Goal: Check status: Check status

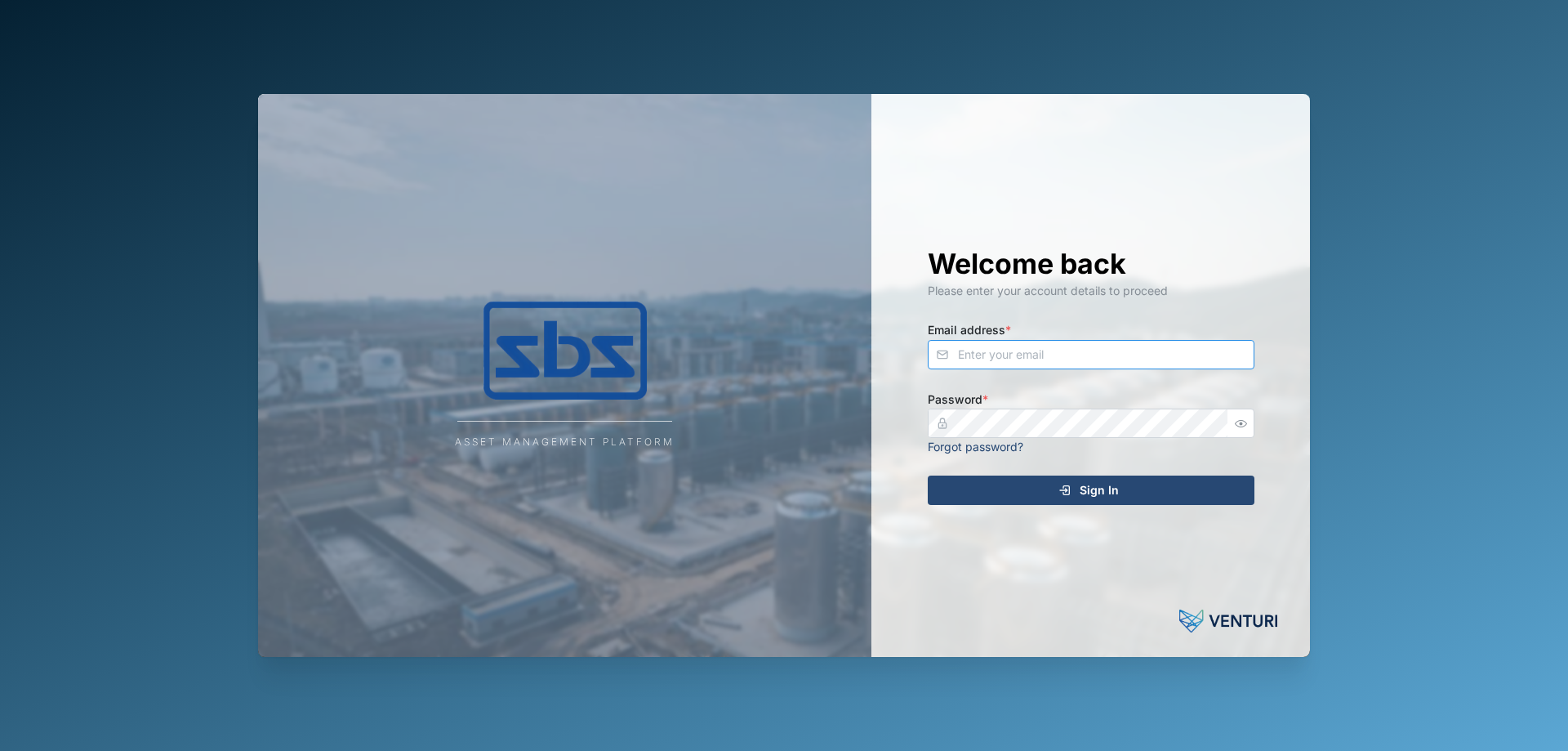
type input "[PERSON_NAME][EMAIL_ADDRESS][DOMAIN_NAME]"
click at [764, 325] on span "Sign In" at bounding box center [1100, 490] width 39 height 28
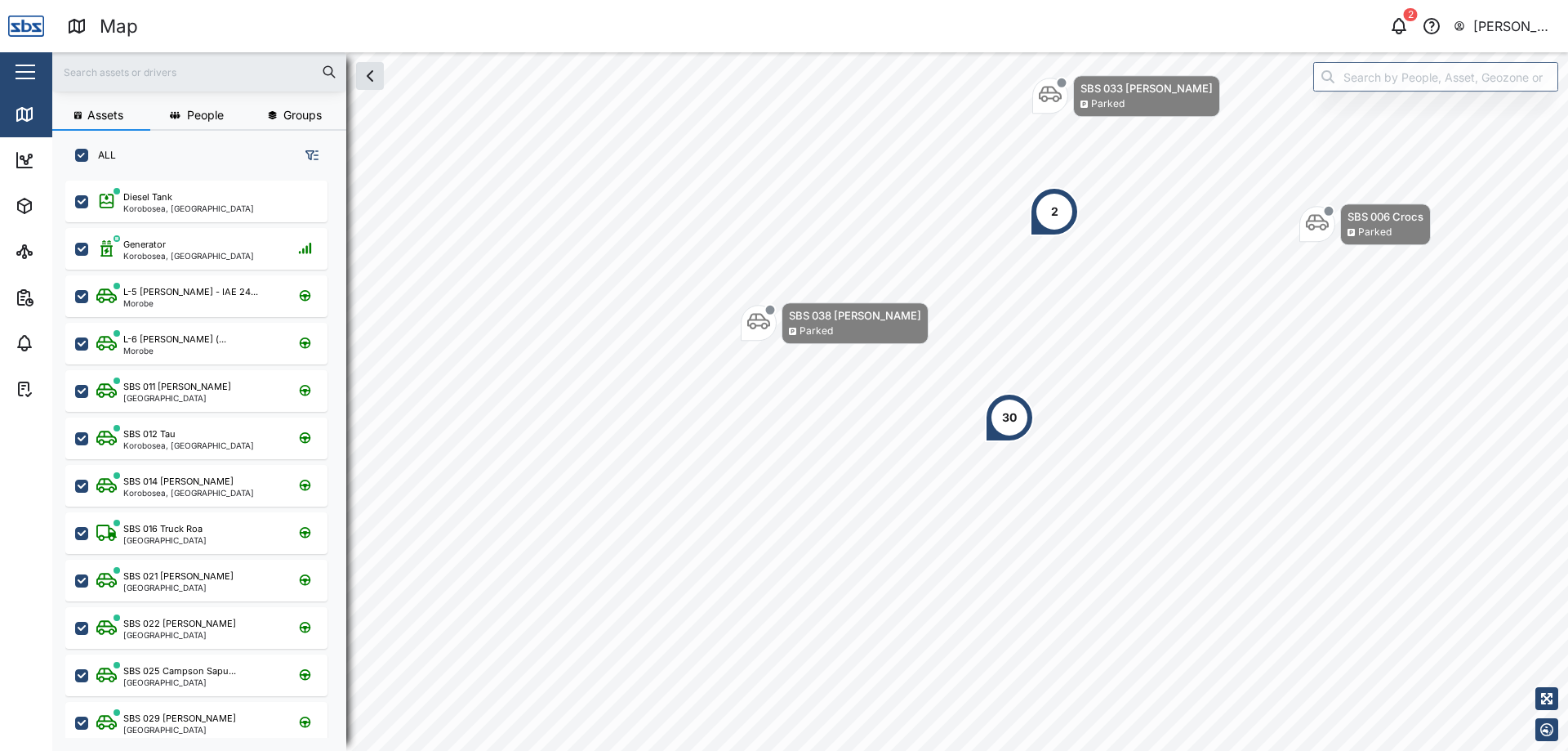
scroll to position [550, 256]
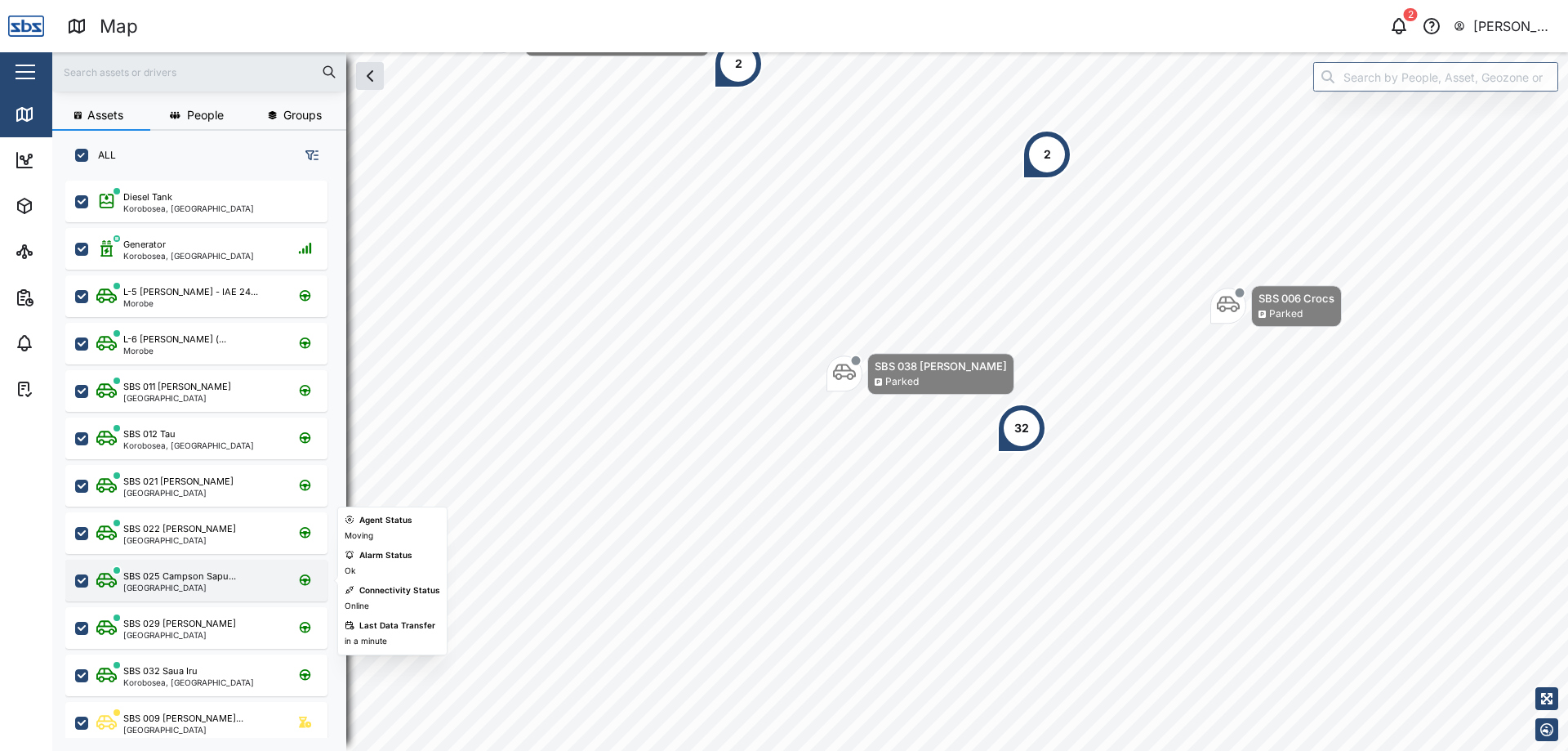
click at [234, 325] on div "SBS 025 Campson Sapu..." at bounding box center [180, 576] width 113 height 14
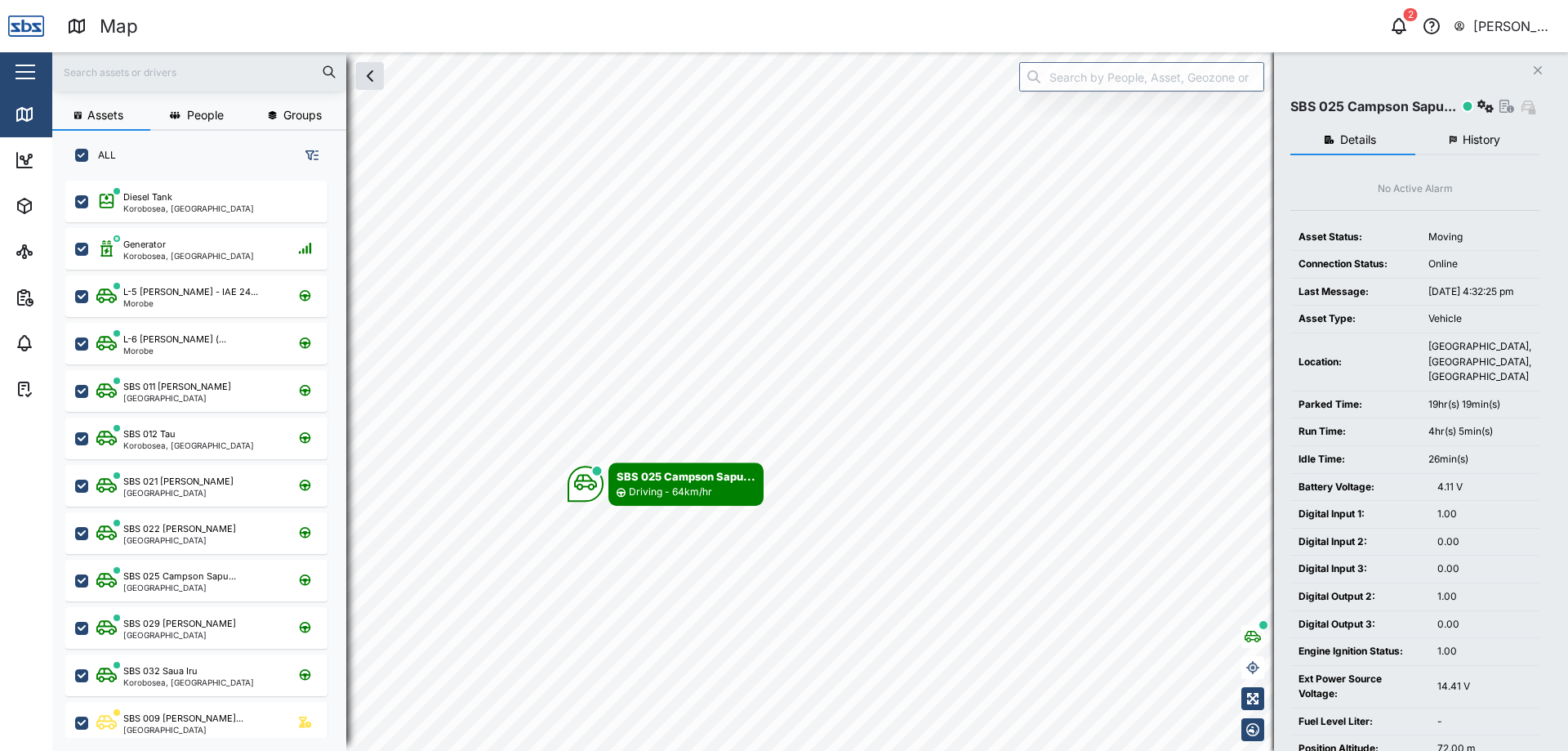
click at [764, 140] on span "History" at bounding box center [1482, 139] width 38 height 11
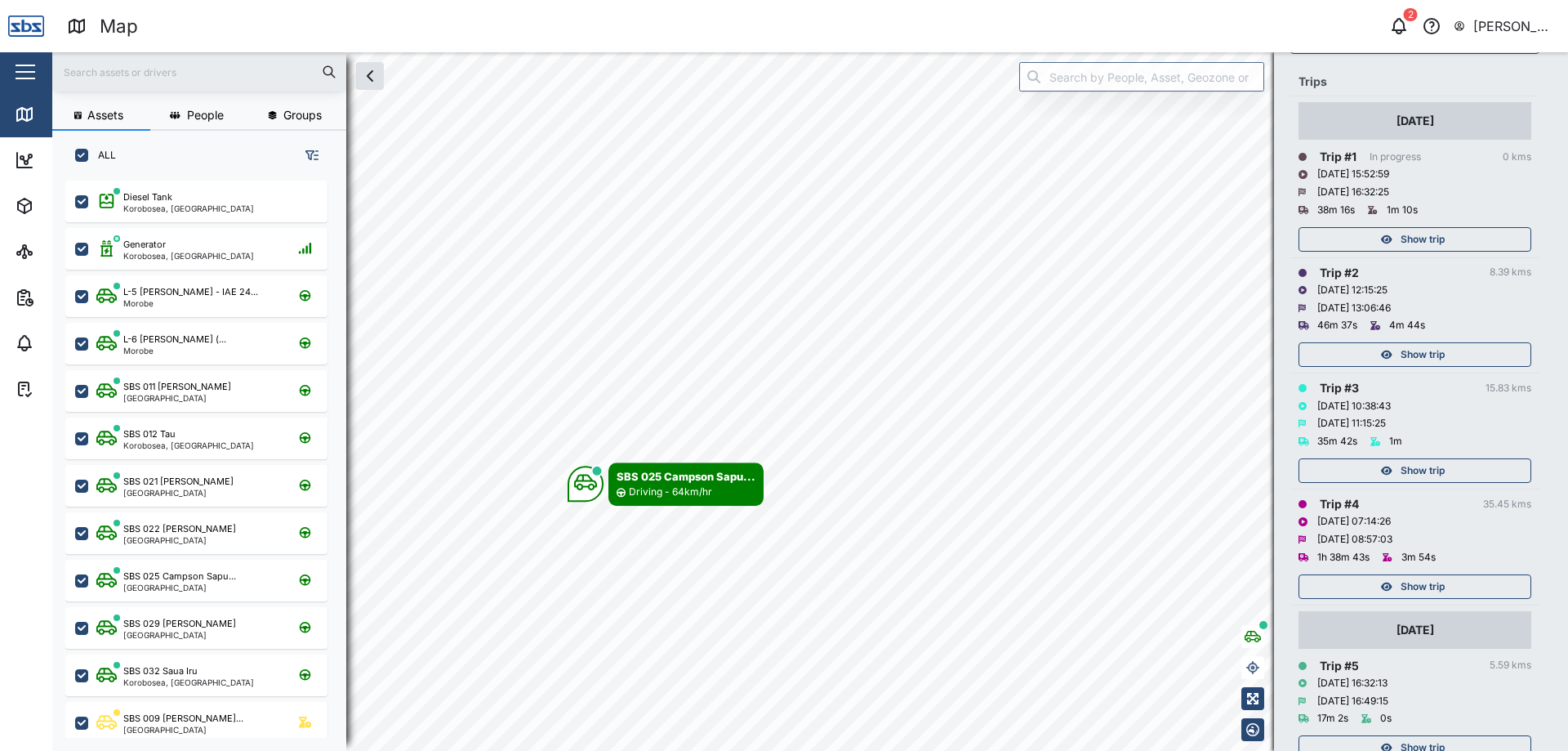
scroll to position [178, 0]
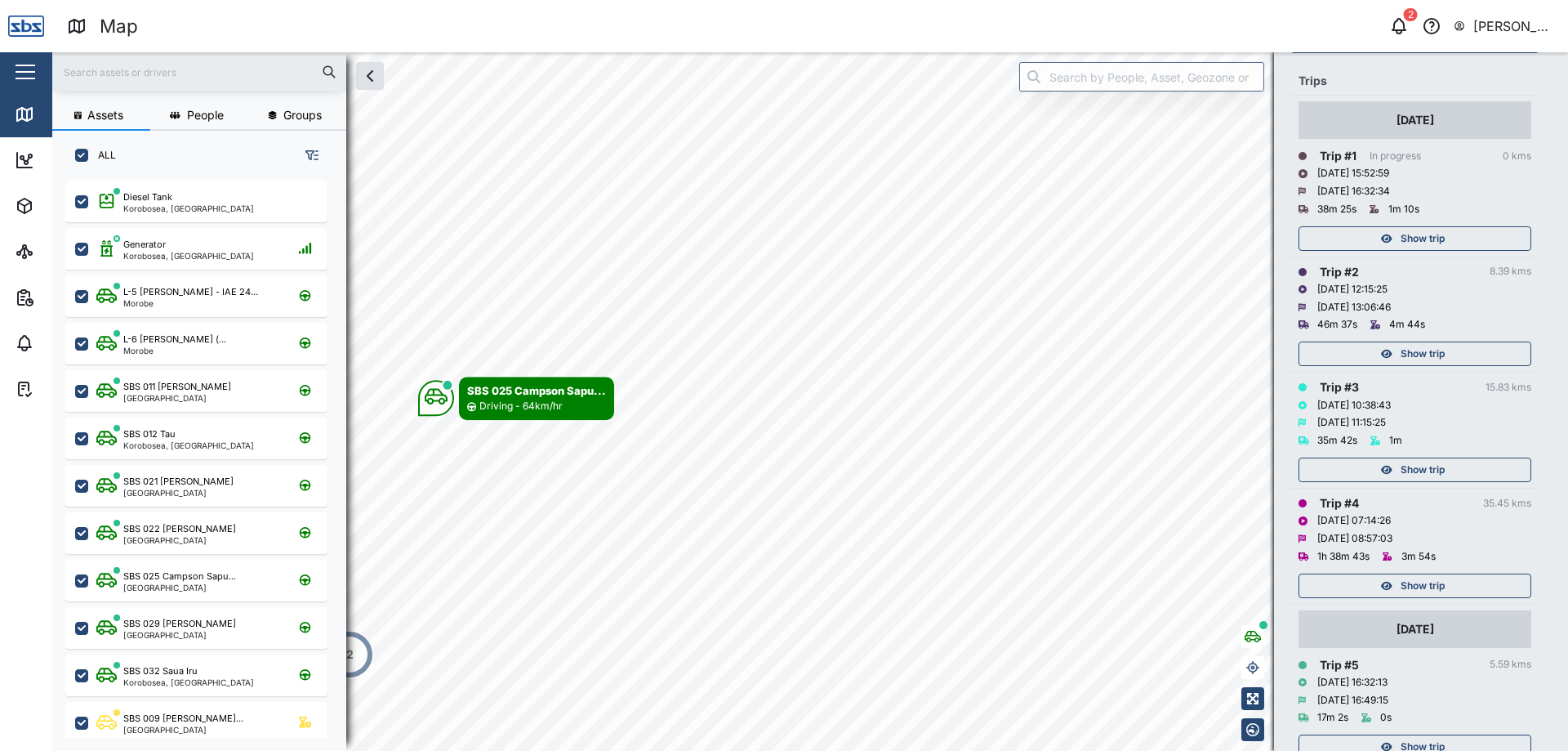
click at [764, 325] on div "Show trip" at bounding box center [1413, 585] width 212 height 23
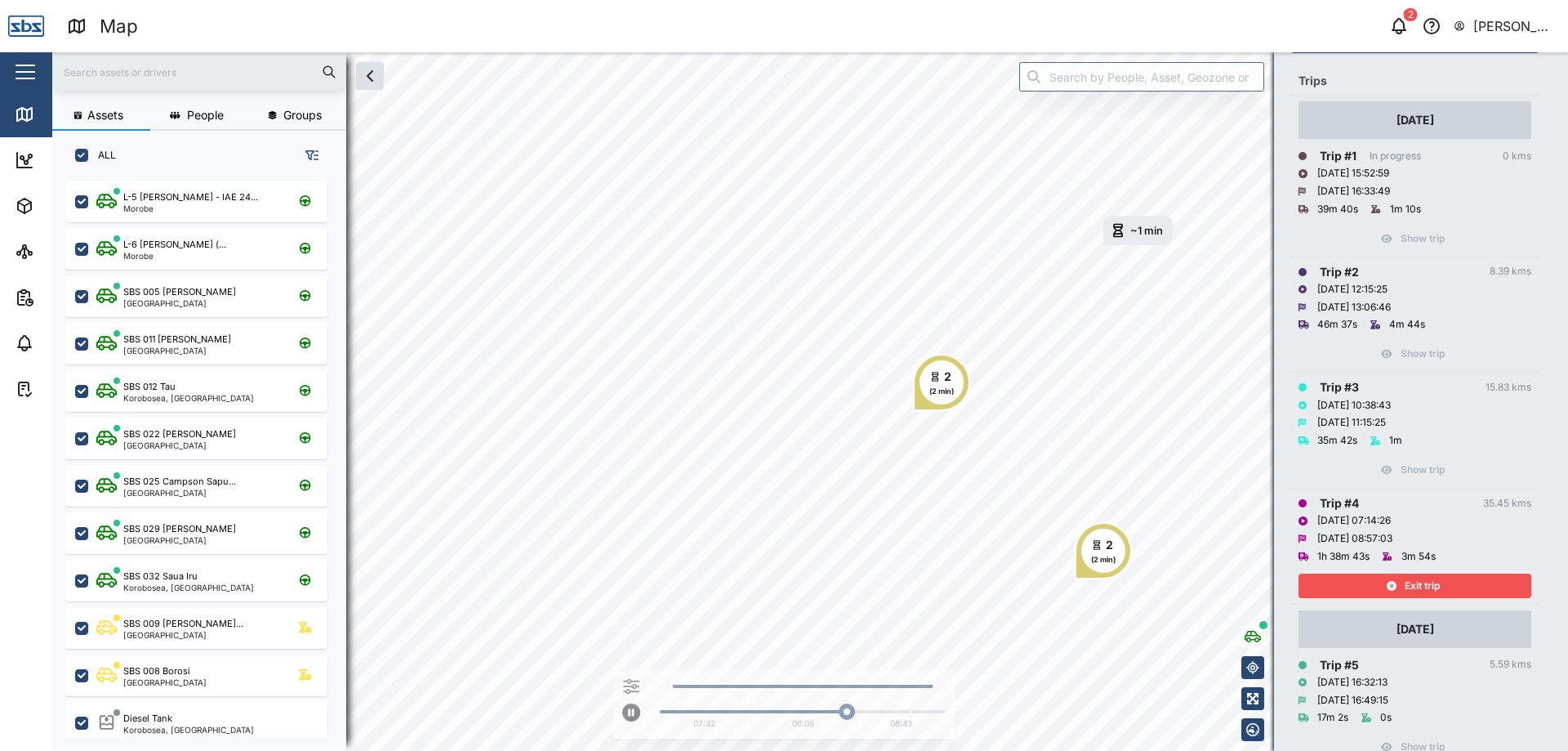
click at [764, 325] on div "Exit trip" at bounding box center [1413, 585] width 212 height 23
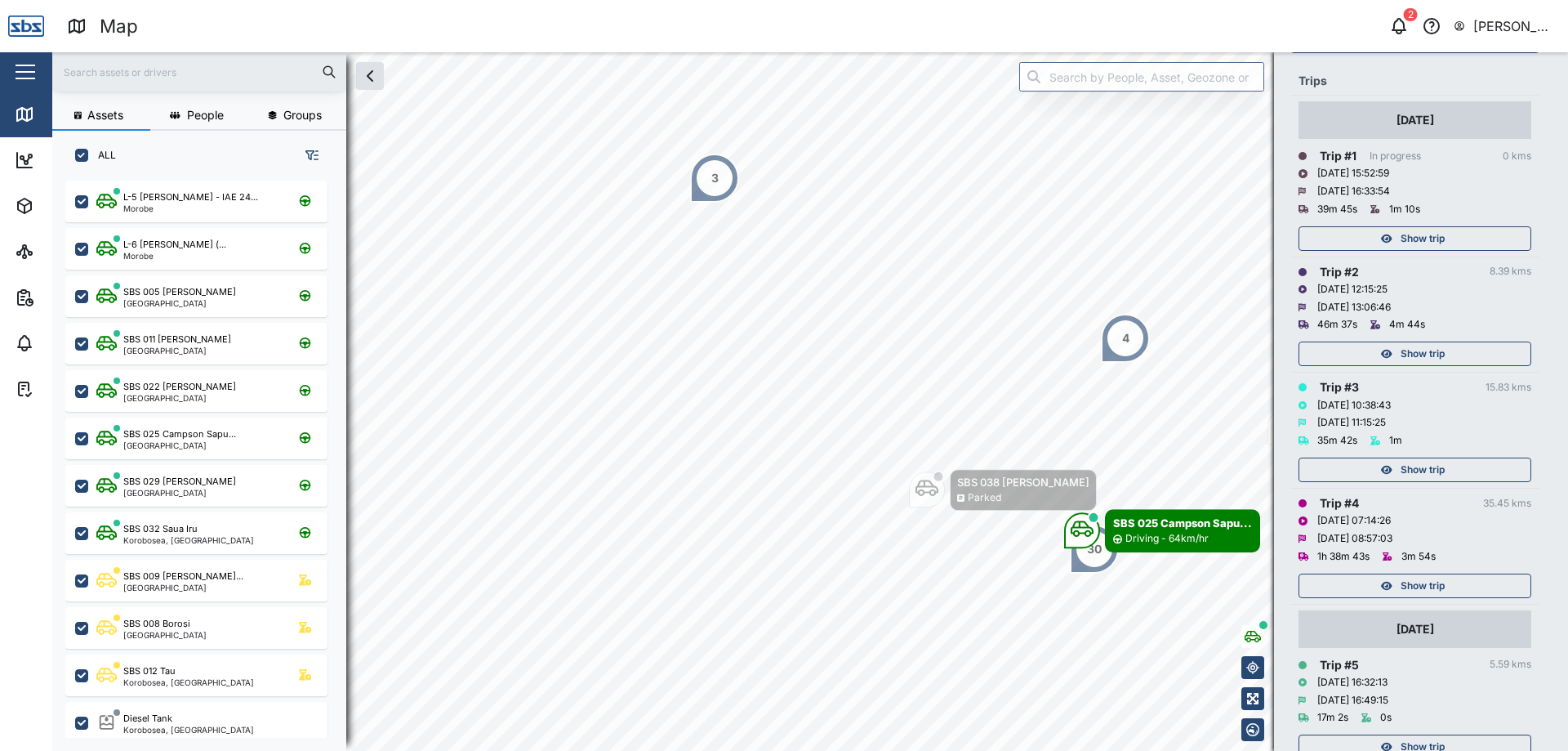
click at [764, 325] on div "Show trip" at bounding box center [1413, 585] width 212 height 23
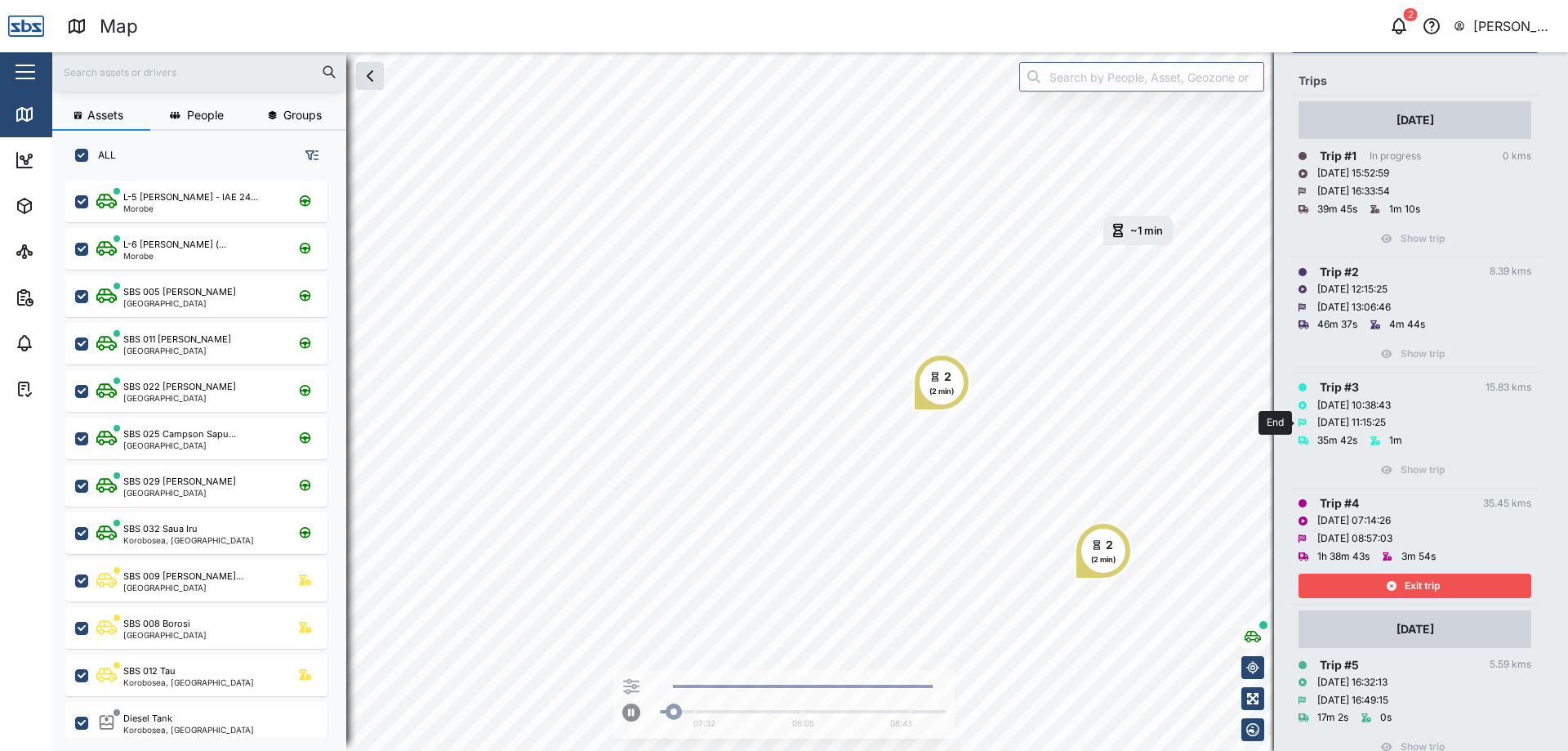
click at [764, 325] on div "[DATE] 11:15:25" at bounding box center [1414, 422] width 233 height 18
click at [764, 325] on span "Exit trip" at bounding box center [1422, 585] width 35 height 23
